Goal: Information Seeking & Learning: Learn about a topic

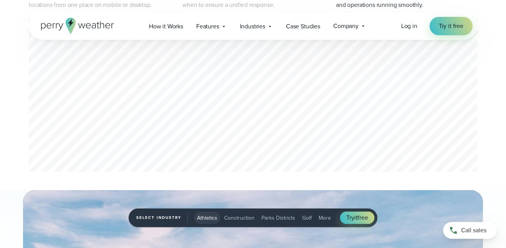
scroll to position [454, 0]
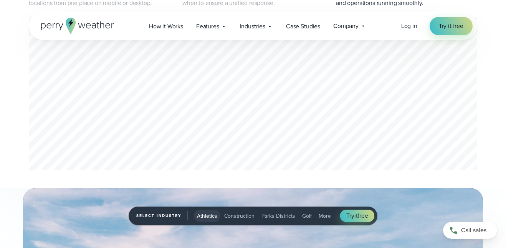
click at [158, 105] on div "3 of 3" at bounding box center [253, 95] width 448 height 156
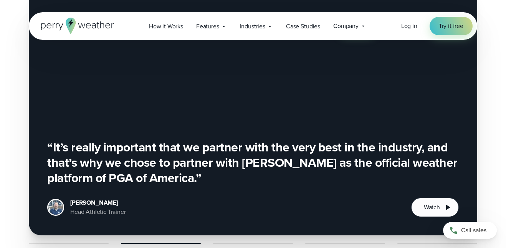
scroll to position [0, 0]
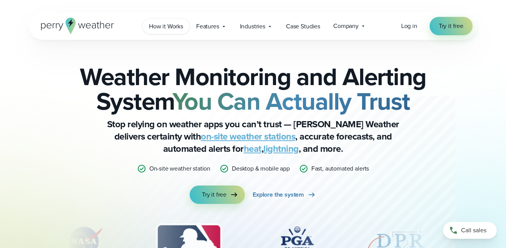
click at [152, 31] on link "How it Works" at bounding box center [165, 26] width 47 height 16
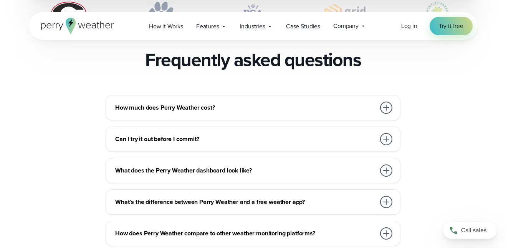
scroll to position [1670, 0]
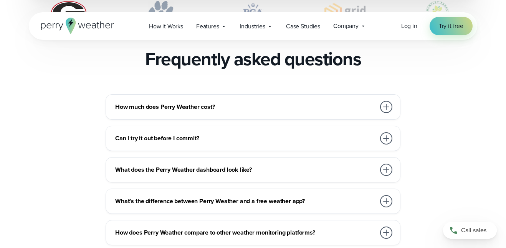
click at [349, 102] on h3 "How much does Perry Weather cost?" at bounding box center [245, 106] width 260 height 9
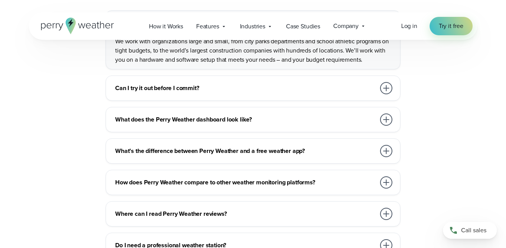
scroll to position [1757, 0]
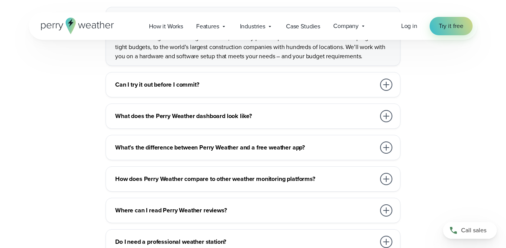
click at [334, 81] on div "Can I try it out before I commit?" at bounding box center [254, 84] width 279 height 15
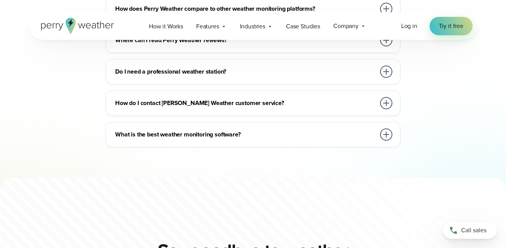
scroll to position [1972, 0]
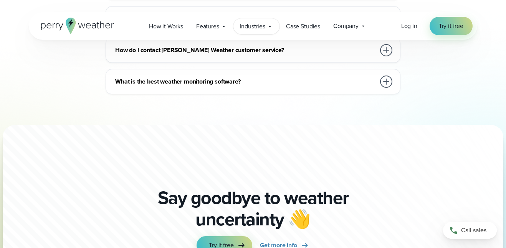
click at [261, 29] on span "Industries" at bounding box center [252, 26] width 25 height 9
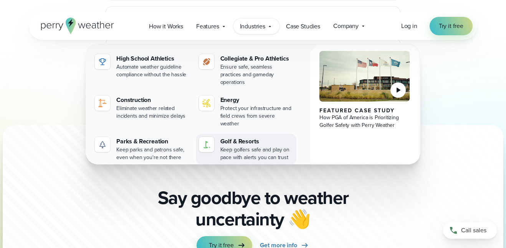
click at [233, 137] on div "Golf & Resorts" at bounding box center [256, 141] width 73 height 9
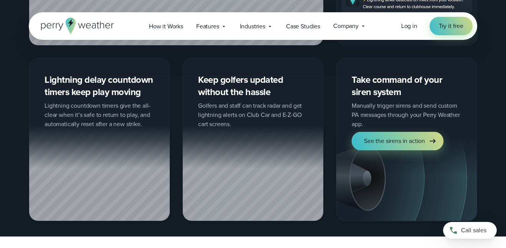
scroll to position [906, 0]
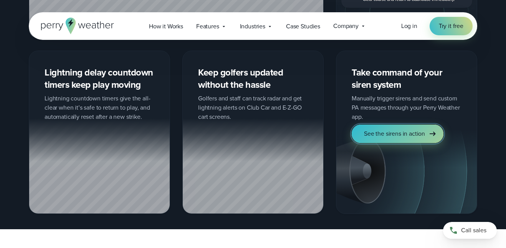
click at [375, 134] on span "See the sirens in action" at bounding box center [394, 133] width 61 height 9
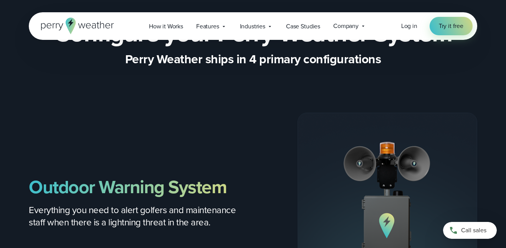
scroll to position [842, 0]
click at [251, 32] on div "Industries Featured Case Study How PGA of America is Prioritizing Golfer Safety…" at bounding box center [256, 26] width 46 height 16
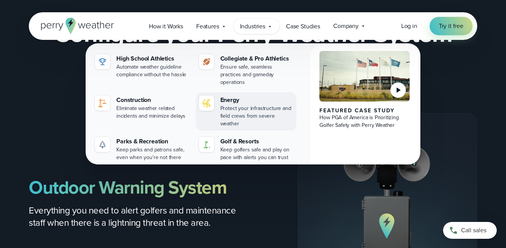
click at [229, 105] on div "Protect your infrastructure and field crews from severe weather" at bounding box center [256, 116] width 73 height 23
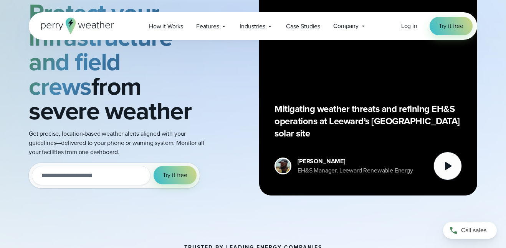
scroll to position [109, 0]
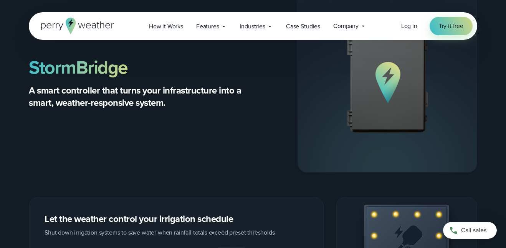
scroll to position [2304, 0]
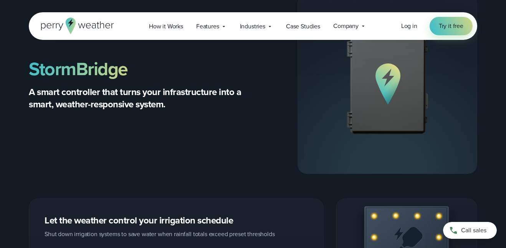
click at [370, 105] on img at bounding box center [387, 84] width 179 height 179
